Goal: Contribute content: Contribute content

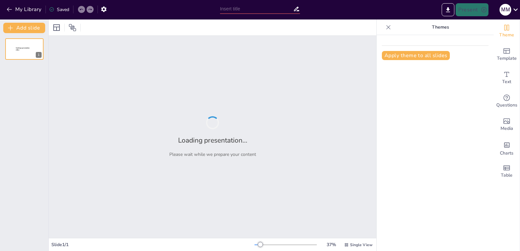
type input "Core Components of Computer Systems: An In-Depth Analysis"
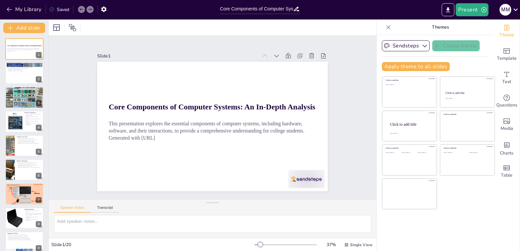
checkbox input "true"
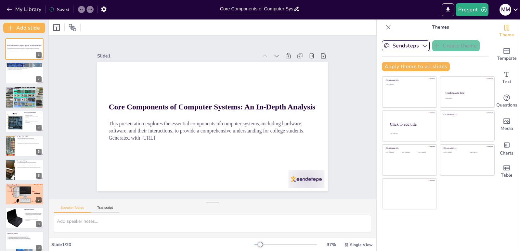
checkbox input "true"
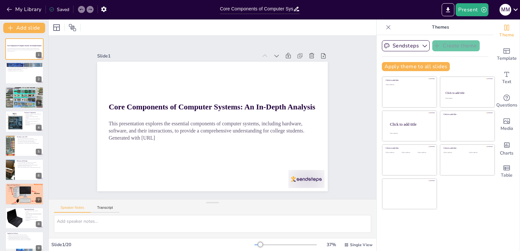
checkbox input "true"
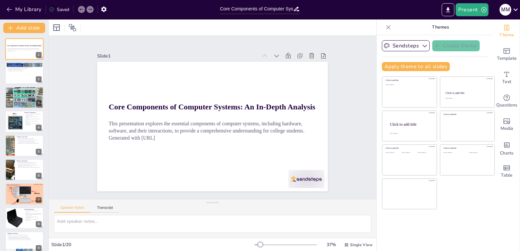
checkbox input "true"
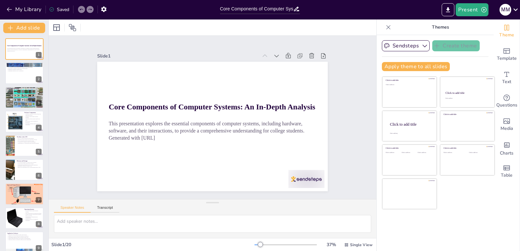
checkbox input "true"
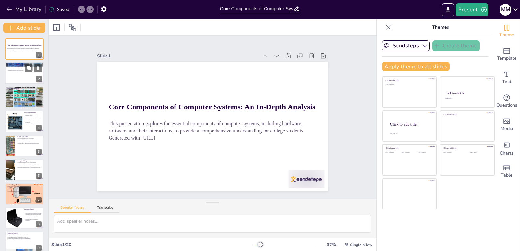
checkbox input "true"
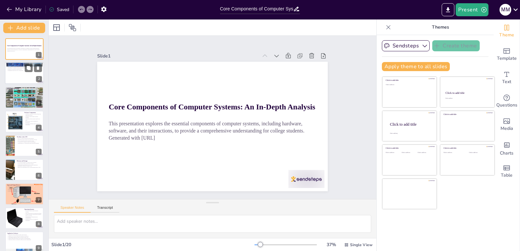
click at [18, 75] on div at bounding box center [24, 73] width 39 height 22
type textarea "Understanding the distinction between hardware and software is crucial for anyo…"
checkbox input "true"
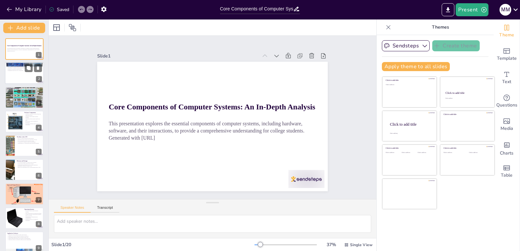
checkbox input "true"
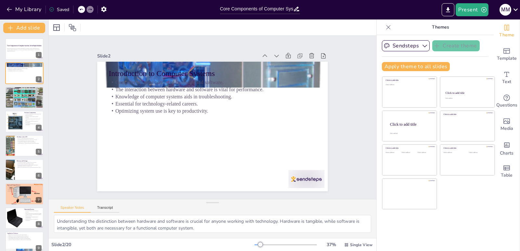
checkbox input "true"
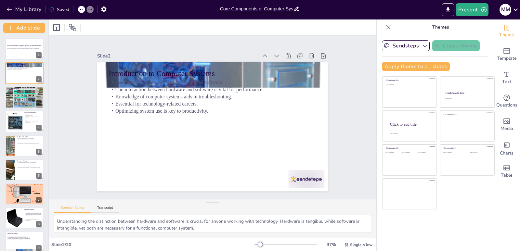
checkbox input "true"
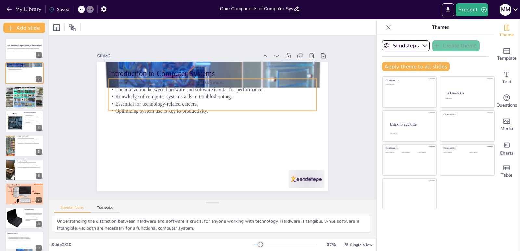
checkbox input "true"
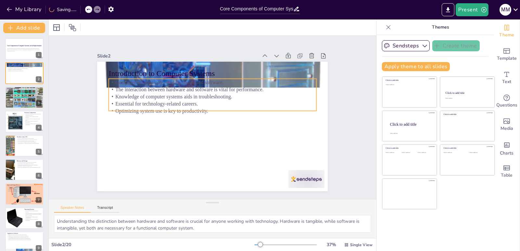
checkbox input "true"
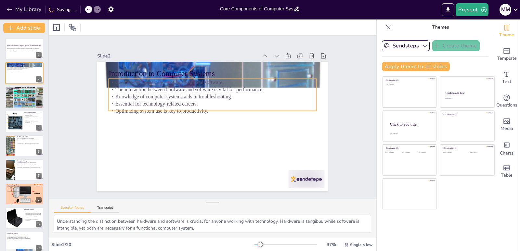
checkbox input "true"
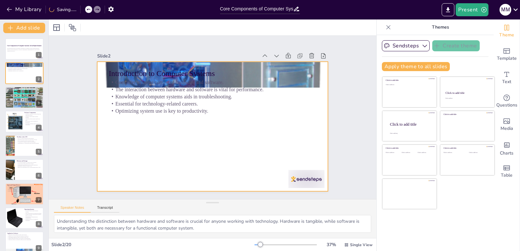
checkbox input "true"
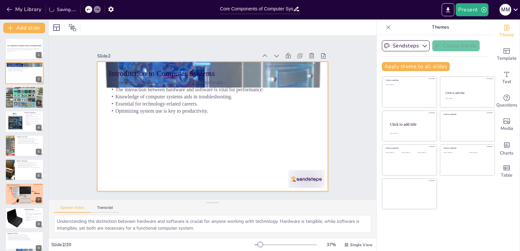
checkbox input "true"
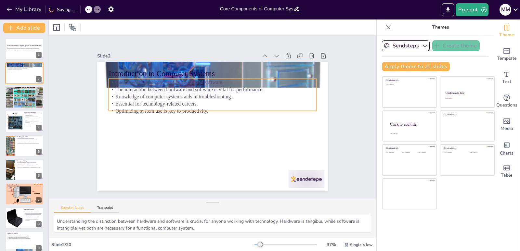
checkbox input "true"
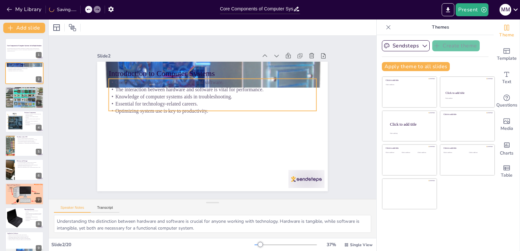
checkbox input "true"
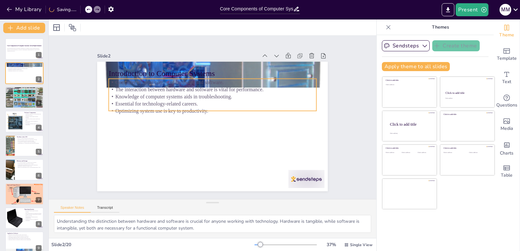
checkbox input "true"
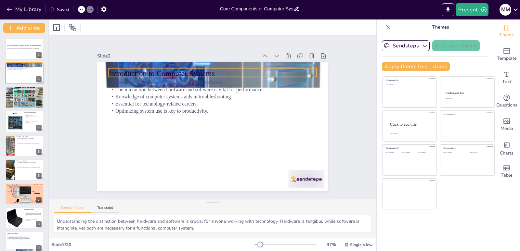
checkbox input "true"
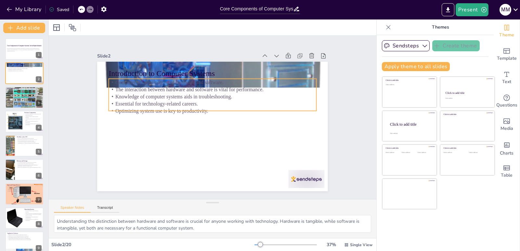
click at [175, 81] on p "Computer systems consist of hardware and software." at bounding box center [220, 83] width 205 height 50
checkbox input "true"
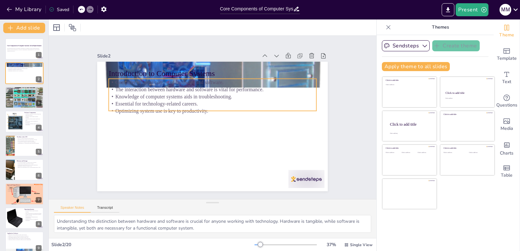
checkbox input "true"
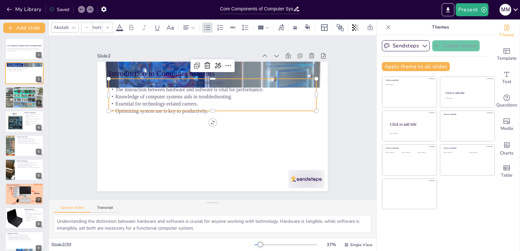
type input "32"
checkbox input "true"
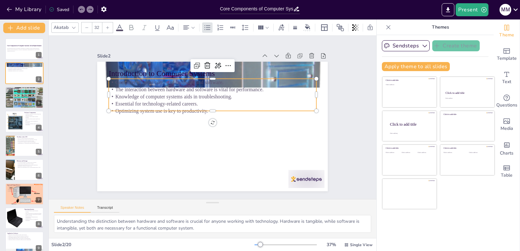
checkbox input "true"
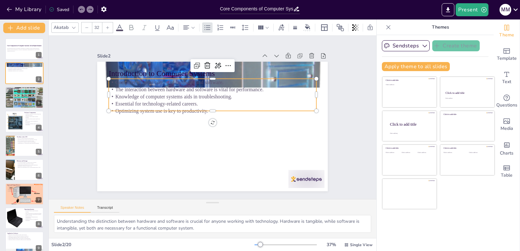
checkbox input "true"
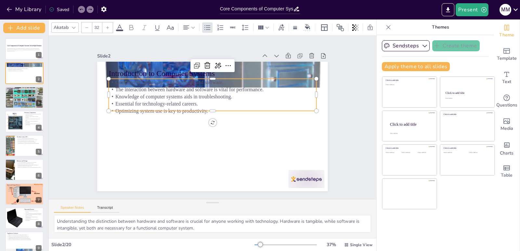
checkbox input "true"
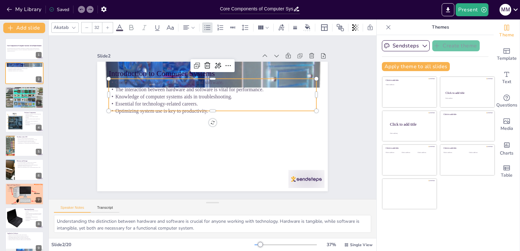
checkbox input "true"
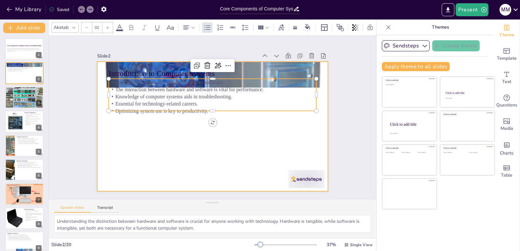
checkbox input "true"
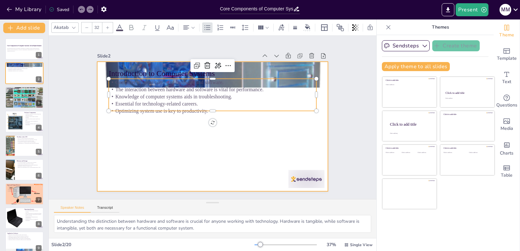
checkbox input "true"
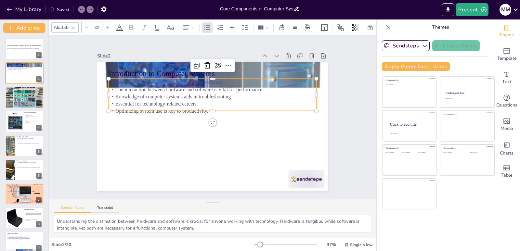
checkbox input "true"
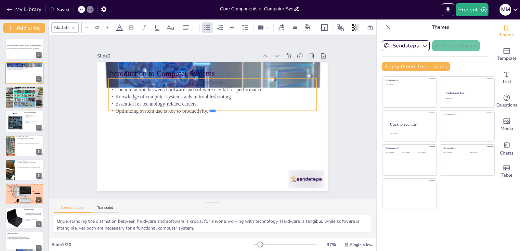
checkbox input "true"
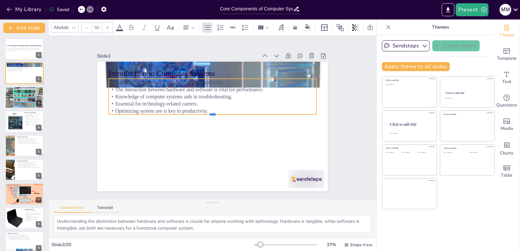
checkbox input "true"
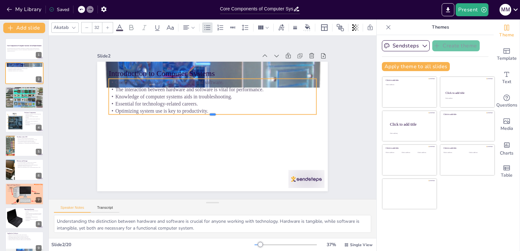
checkbox input "true"
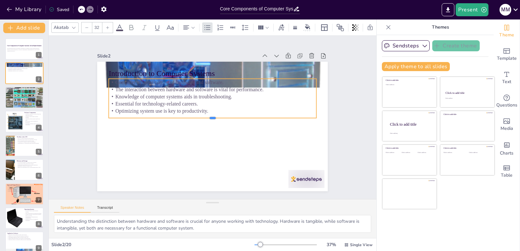
checkbox input "true"
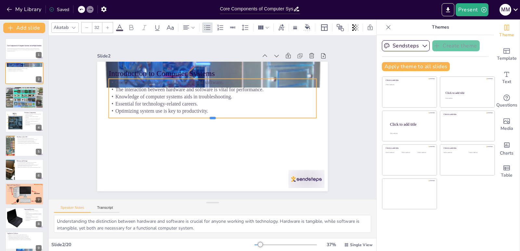
checkbox input "true"
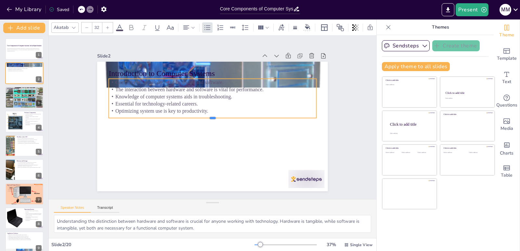
drag, startPoint x: 207, startPoint y: 109, endPoint x: 207, endPoint y: 116, distance: 7.5
click at [207, 116] on div at bounding box center [215, 117] width 27 height 207
checkbox input "true"
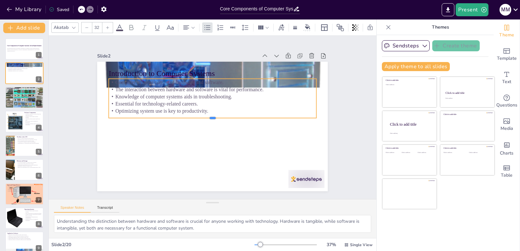
checkbox input "true"
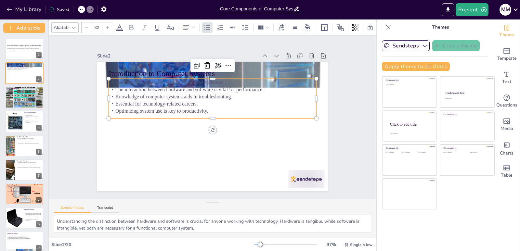
checkbox input "true"
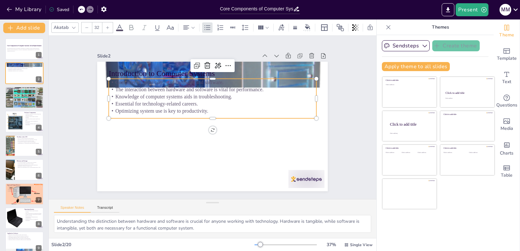
checkbox input "true"
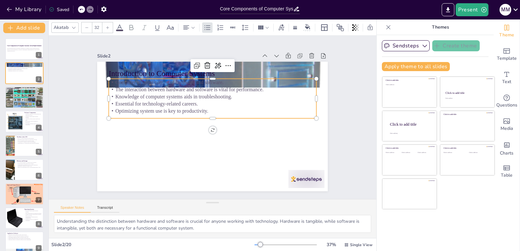
checkbox input "true"
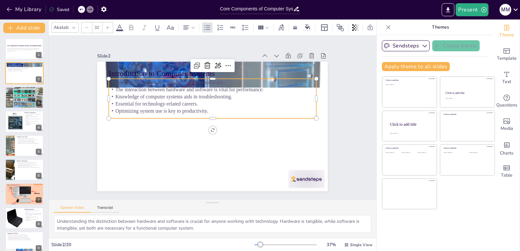
checkbox input "true"
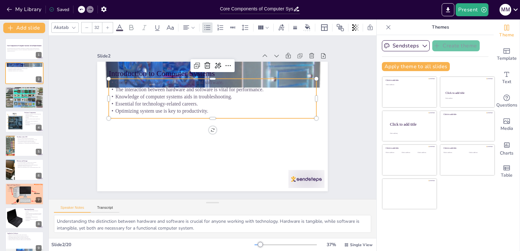
checkbox input "true"
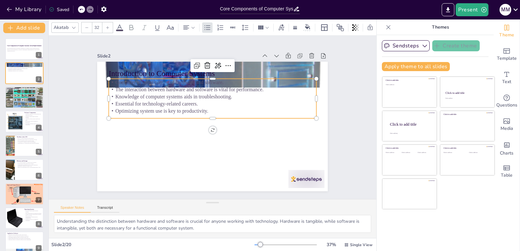
checkbox input "true"
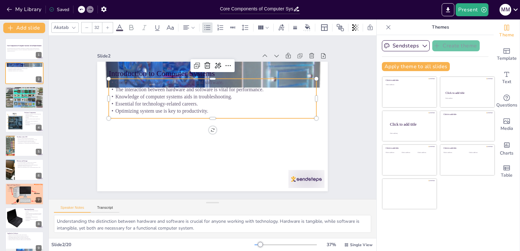
checkbox input "true"
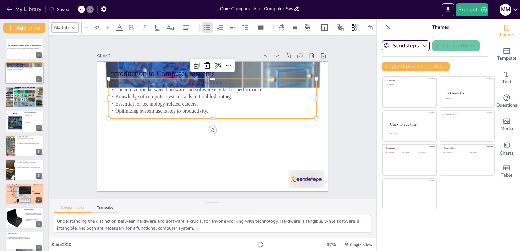
checkbox input "true"
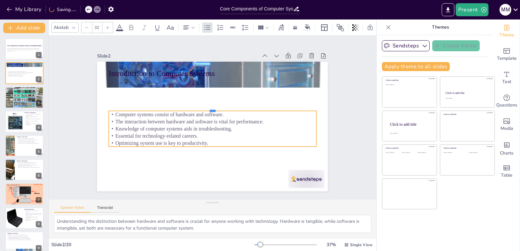
drag, startPoint x: 208, startPoint y: 74, endPoint x: 202, endPoint y: 107, distance: 32.7
click at [202, 107] on div at bounding box center [215, 126] width 204 height 48
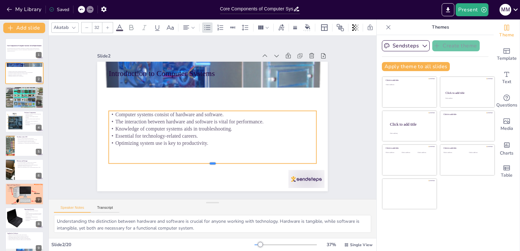
drag, startPoint x: 208, startPoint y: 145, endPoint x: 209, endPoint y: 162, distance: 17.0
click at [209, 162] on div at bounding box center [176, 151] width 143 height 158
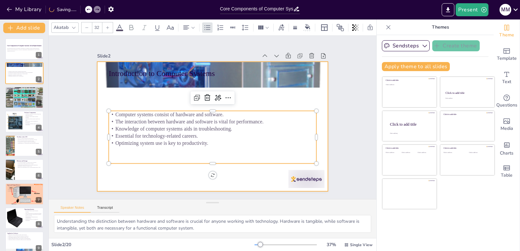
click at [137, 100] on div at bounding box center [212, 127] width 231 height 130
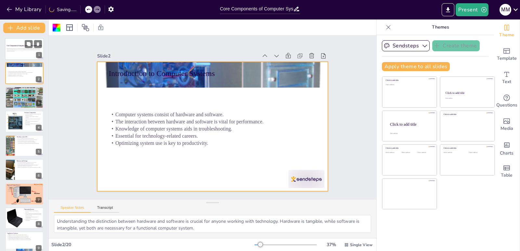
click at [17, 48] on p "This presentation explores the essential components of computer systems, includ…" at bounding box center [24, 49] width 35 height 2
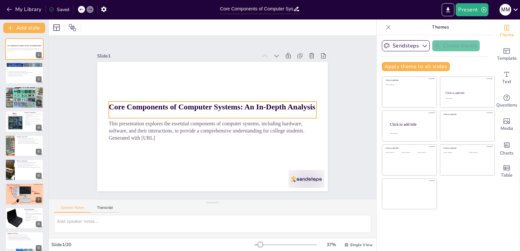
click at [126, 106] on strong "Core Components of Computer Systems: An In-Depth Analysis" at bounding box center [217, 108] width 183 height 111
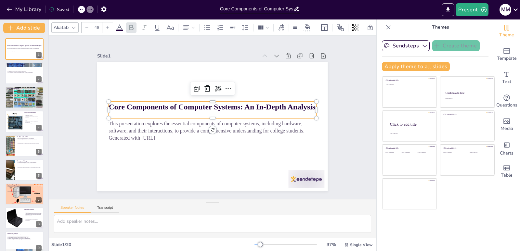
click at [132, 103] on strong "Core Components of Computer Systems: An In-Depth Analysis" at bounding box center [218, 109] width 172 height 128
click at [197, 103] on strong "Core Components of Computer Systems: An In-Depth Analysis" at bounding box center [222, 115] width 51 height 204
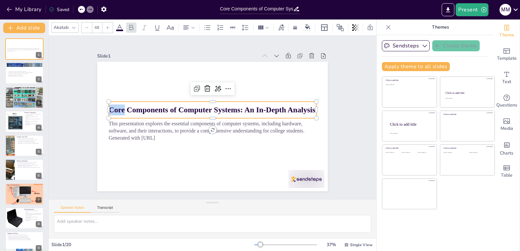
drag, startPoint x: 119, startPoint y: 107, endPoint x: 102, endPoint y: 107, distance: 17.2
click at [102, 107] on div "This presentation explores the essential components of computer systems, includ…" at bounding box center [205, 122] width 228 height 265
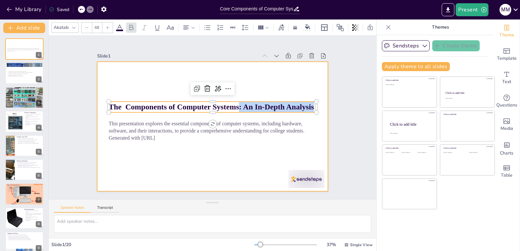
drag, startPoint x: 234, startPoint y: 106, endPoint x: 321, endPoint y: 102, distance: 87.3
click at [280, 102] on div "This presentation explores the essential components of computer systems, includ…" at bounding box center [203, 116] width 153 height 243
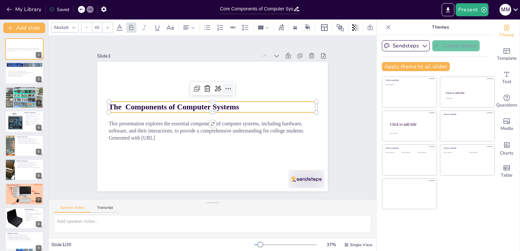
click at [237, 129] on icon at bounding box center [241, 133] width 8 height 8
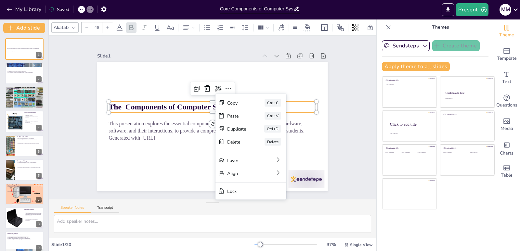
click at [185, 106] on strong "The Components of Computer Systems" at bounding box center [227, 155] width 84 height 111
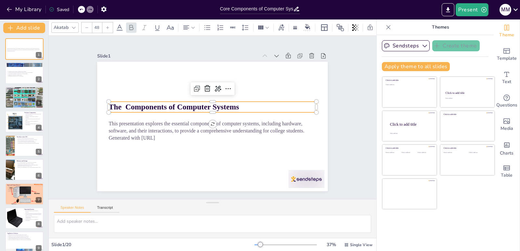
click at [109, 104] on strong "The Components of Computer Systems" at bounding box center [174, 107] width 130 height 8
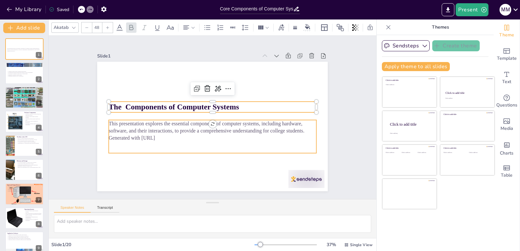
click at [154, 141] on div "This presentation explores the essential components of computer systems, includ…" at bounding box center [228, 106] width 149 height 188
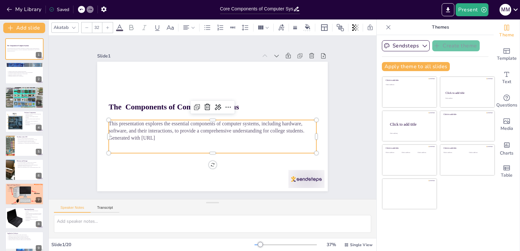
click at [138, 126] on p "This presentation explores the essential components of computer systems, includ…" at bounding box center [205, 112] width 134 height 176
click at [119, 126] on p "This presentation explores the essential components of computer systems, includ…" at bounding box center [216, 109] width 195 height 98
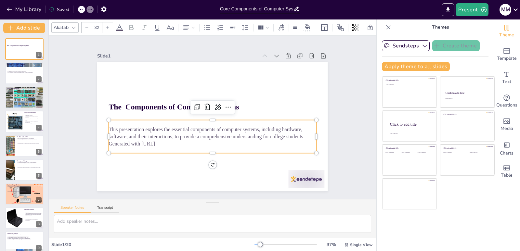
click at [113, 126] on p "This presentation explores the essential components of computer systems, includ…" at bounding box center [213, 133] width 208 height 14
click at [225, 117] on icon at bounding box center [230, 122] width 11 height 11
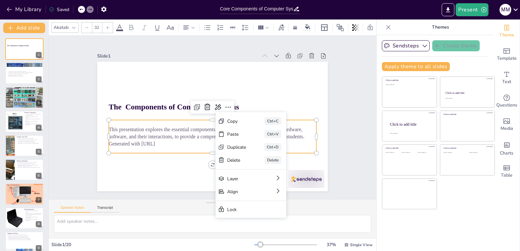
click at [201, 135] on p "This presentation explores the essential components of computer systems, includ…" at bounding box center [204, 104] width 187 height 116
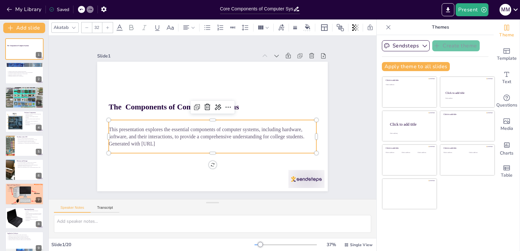
click at [201, 135] on p "This presentation explores the essential components of computer systems, includ…" at bounding box center [208, 103] width 202 height 78
click at [201, 135] on p "This presentation explores the essential components of computer systems, includ…" at bounding box center [213, 133] width 208 height 14
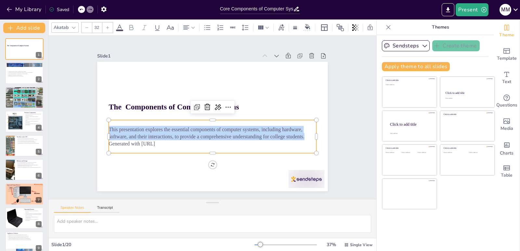
click at [201, 135] on p "This presentation explores the essential components of computer systems, includ…" at bounding box center [208, 133] width 202 height 78
click at [201, 135] on p "This presentation explores the essential components of computer systems, includ…" at bounding box center [213, 133] width 208 height 14
click at [201, 135] on p "This presentation explores the essential components of computer systems, includ…" at bounding box center [208, 103] width 202 height 78
click at [22, 100] on div at bounding box center [24, 97] width 39 height 55
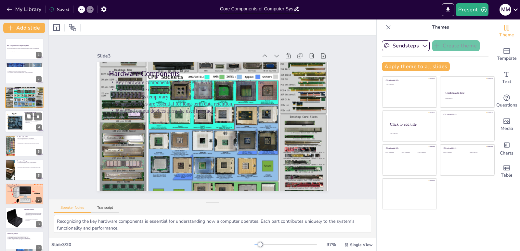
click at [19, 121] on div at bounding box center [14, 122] width 35 height 20
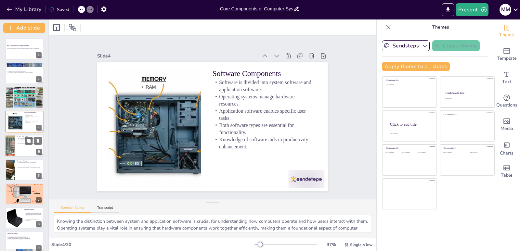
click at [19, 136] on p "The Role of the CPU" at bounding box center [29, 137] width 25 height 2
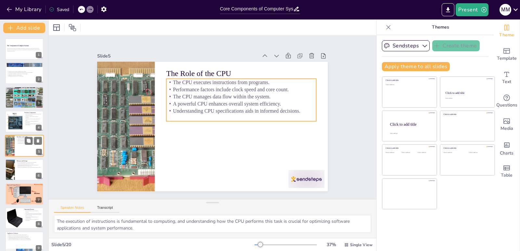
scroll to position [4, 0]
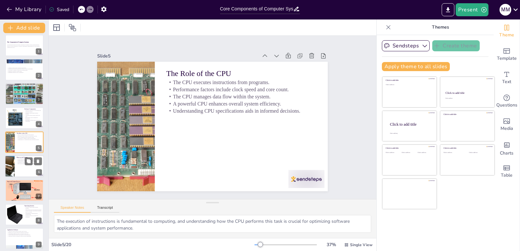
click at [14, 166] on div at bounding box center [10, 166] width 20 height 22
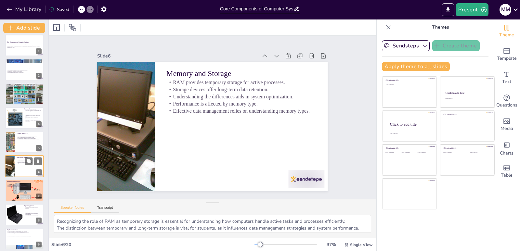
scroll to position [28, 0]
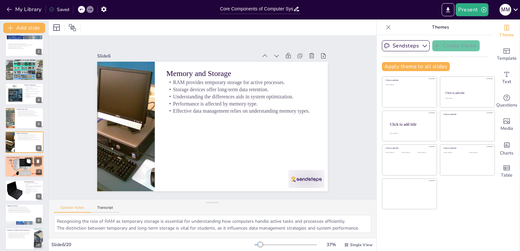
click at [23, 163] on p "Enhancing user experience relies on effective devices." at bounding box center [24, 162] width 35 height 1
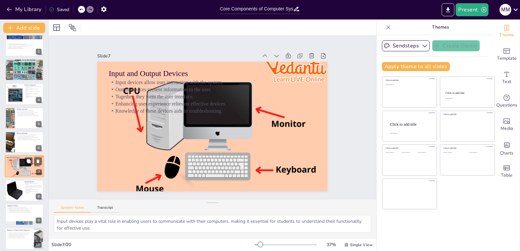
scroll to position [52, 0]
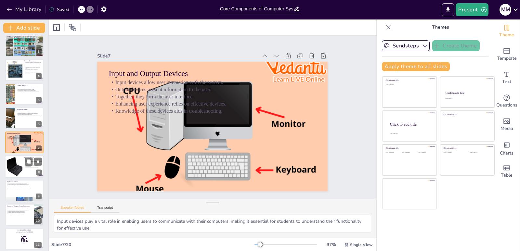
click at [28, 168] on p "Selecting the right OS is essential for performance." at bounding box center [33, 168] width 18 height 2
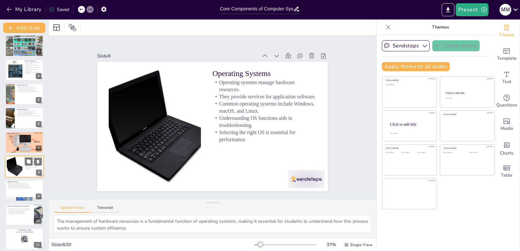
scroll to position [76, 0]
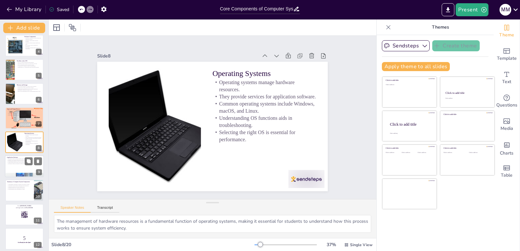
click at [20, 172] on div at bounding box center [24, 166] width 39 height 22
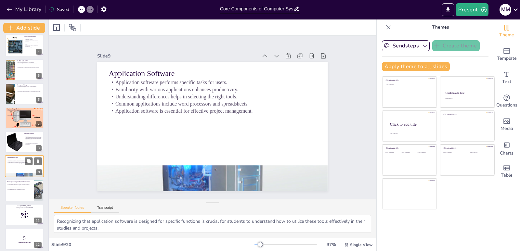
scroll to position [100, 0]
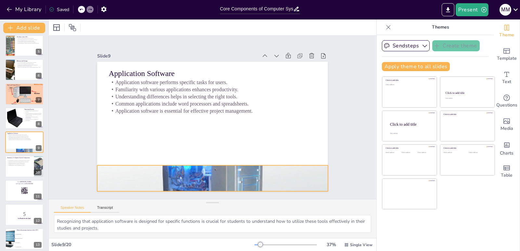
click at [171, 166] on div at bounding box center [212, 178] width 231 height 129
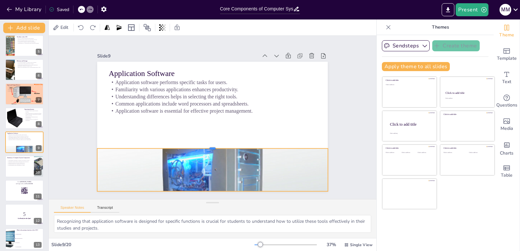
drag, startPoint x: 206, startPoint y: 160, endPoint x: 206, endPoint y: 143, distance: 17.2
click at [206, 143] on div at bounding box center [212, 146] width 231 height 6
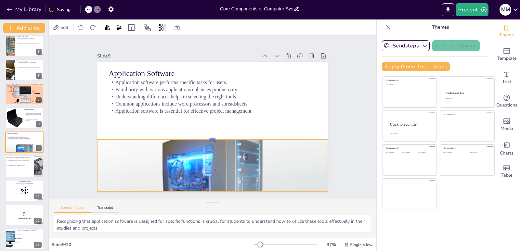
drag, startPoint x: 206, startPoint y: 143, endPoint x: 211, endPoint y: 134, distance: 10.0
click at [211, 134] on div at bounding box center [208, 136] width 227 height 53
click at [19, 174] on div at bounding box center [24, 167] width 39 height 22
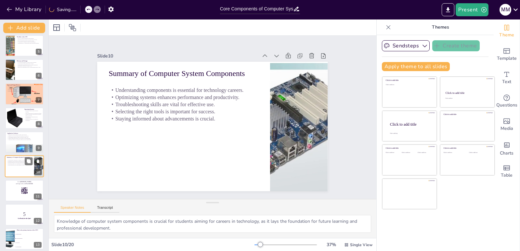
scroll to position [125, 0]
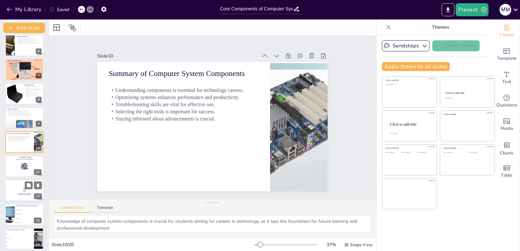
click at [20, 188] on p "5" at bounding box center [24, 190] width 35 height 7
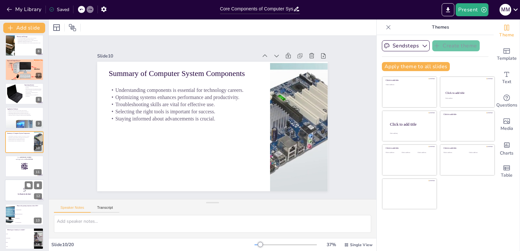
scroll to position [173, 0]
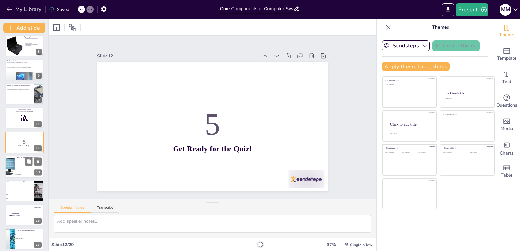
click at [24, 167] on li "To execute instructions" at bounding box center [29, 166] width 29 height 4
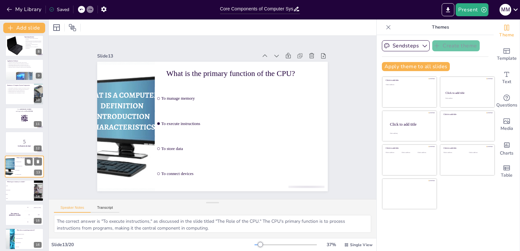
scroll to position [197, 0]
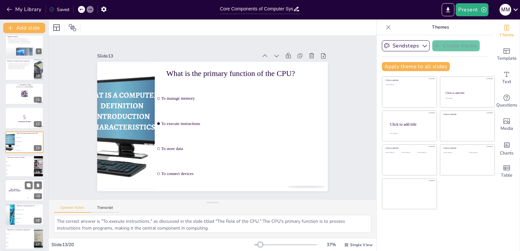
click at [24, 184] on div "The winner is [PERSON_NAME]" at bounding box center [15, 191] width 20 height 22
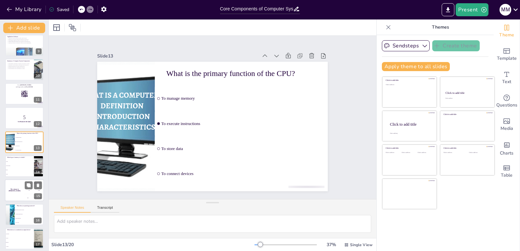
scroll to position [245, 0]
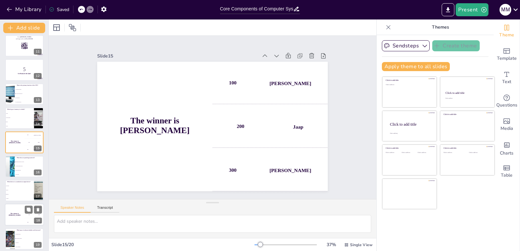
click at [23, 217] on div "The winner is [PERSON_NAME]" at bounding box center [15, 215] width 20 height 22
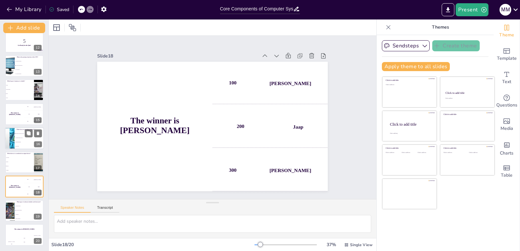
click at [14, 141] on div at bounding box center [9, 139] width 39 height 22
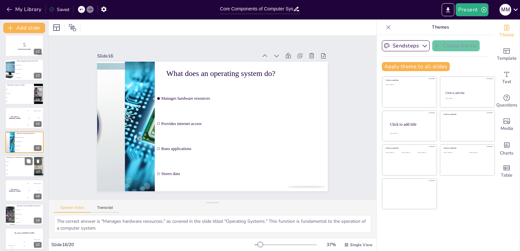
click at [11, 157] on p "Which device is considered an output device?" at bounding box center [19, 158] width 25 height 2
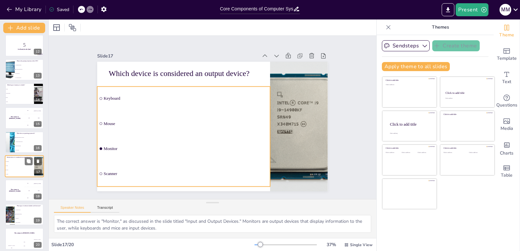
click at [14, 170] on span "Monitor" at bounding box center [20, 170] width 28 height 1
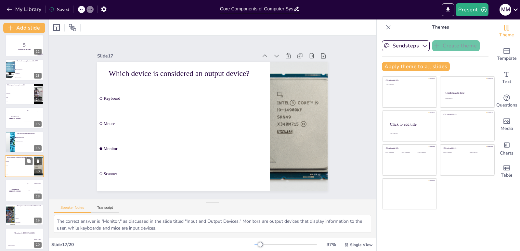
scroll to position [274, 0]
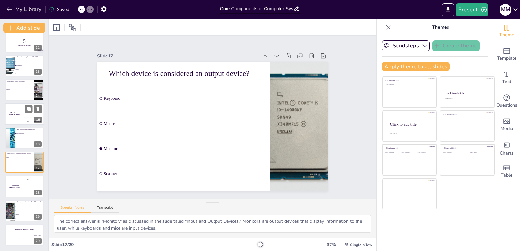
click at [28, 113] on div "200 Jaap" at bounding box center [34, 114] width 20 height 7
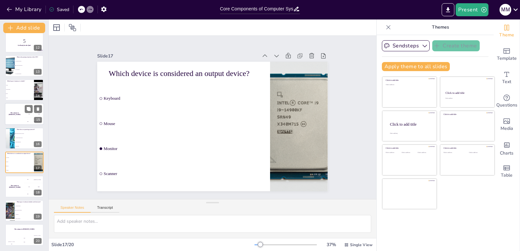
scroll to position [245, 0]
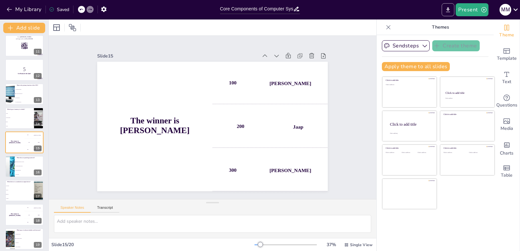
click at [450, 13] on icon "Export to PowerPoint" at bounding box center [448, 10] width 7 height 7
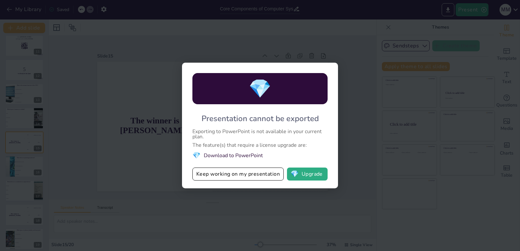
click at [309, 42] on div "💎 Presentation cannot be exported Exporting to PowerPoint is not available in y…" at bounding box center [260, 125] width 520 height 251
click at [219, 181] on button "Keep working on my presentation" at bounding box center [238, 174] width 91 height 13
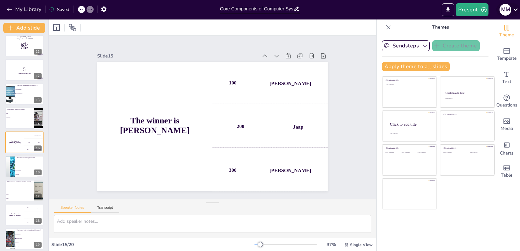
click at [512, 7] on icon at bounding box center [516, 9] width 9 height 9
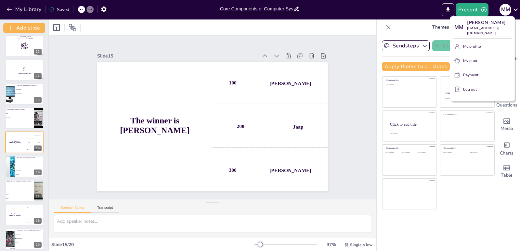
click at [464, 88] on button "Log out" at bounding box center [482, 89] width 59 height 10
